Goal: Navigation & Orientation: Find specific page/section

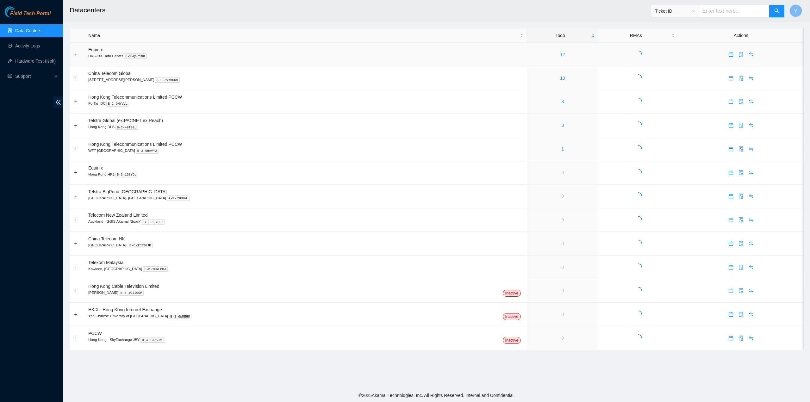
click at [560, 56] on link "12" at bounding box center [562, 54] width 5 height 5
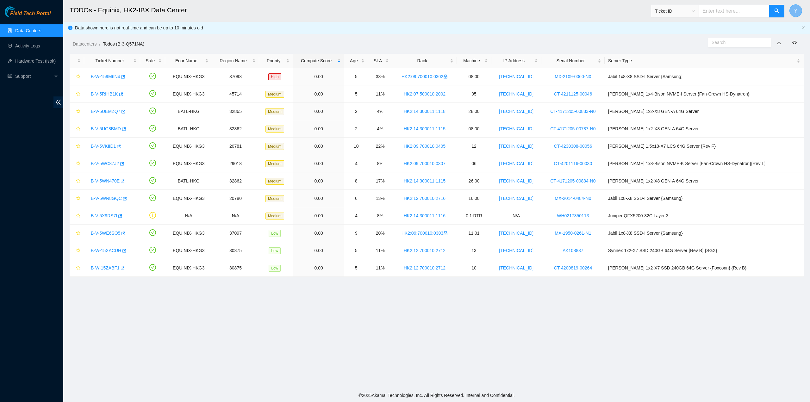
click at [796, 11] on span "Y" at bounding box center [795, 11] width 3 height 8
click at [736, 60] on link "Logout" at bounding box center [737, 62] width 14 height 5
